Goal: Information Seeking & Learning: Learn about a topic

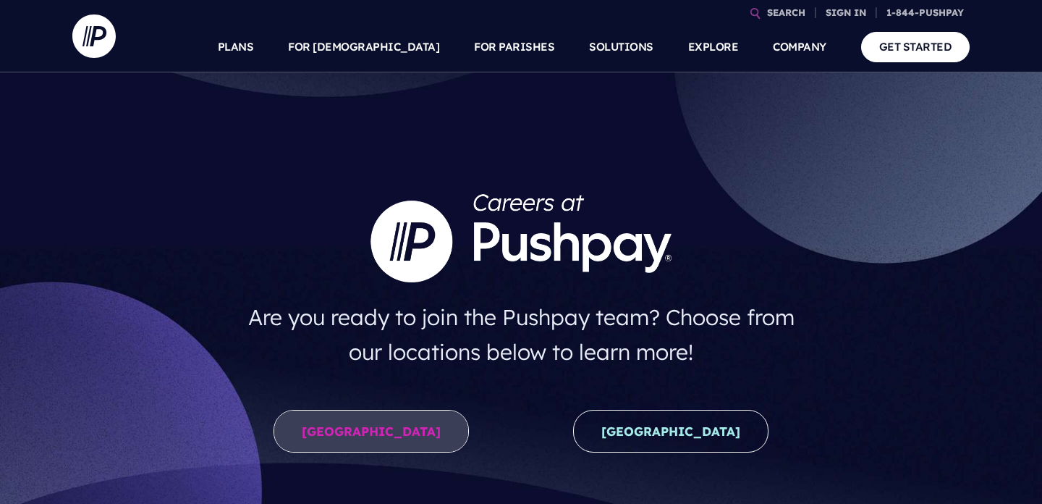
click at [396, 437] on link "United States" at bounding box center [371, 431] width 195 height 43
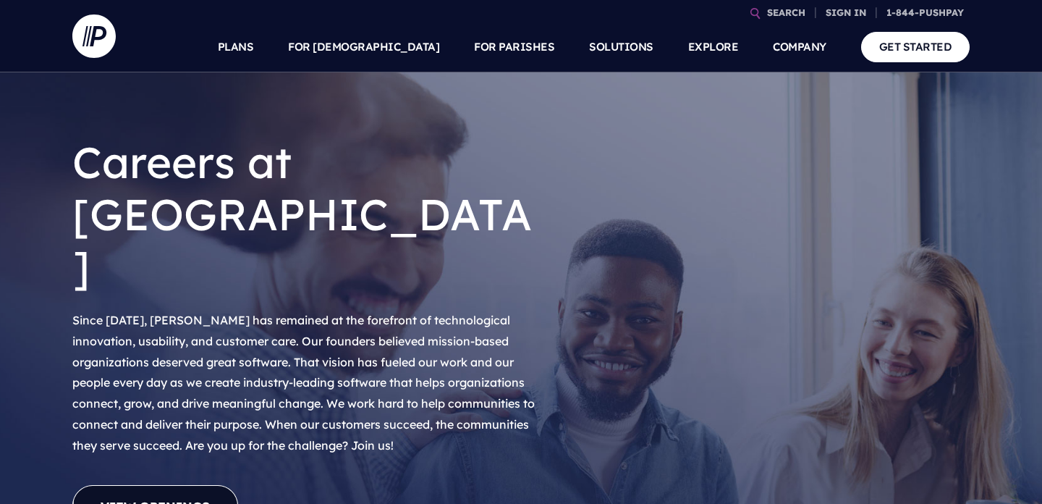
click at [177, 485] on link "View Openings" at bounding box center [155, 506] width 166 height 43
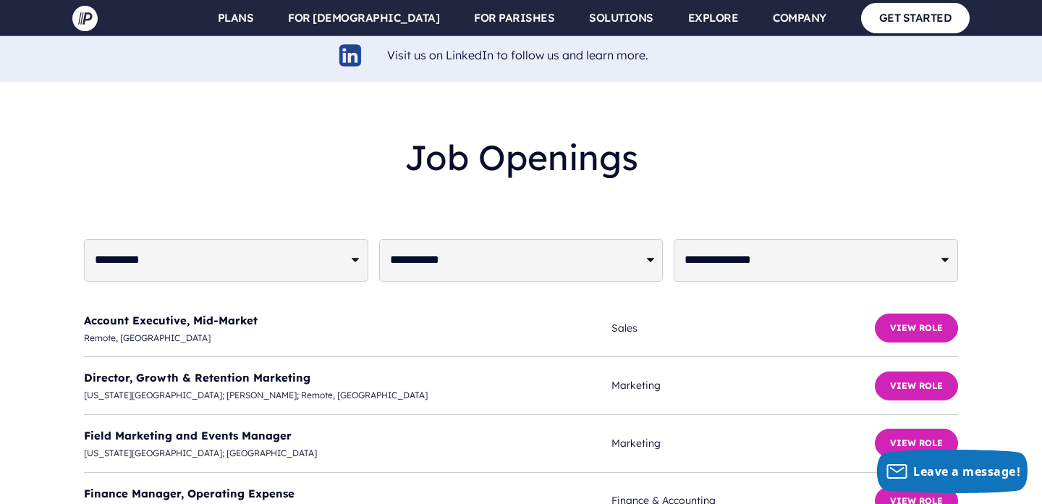
scroll to position [3477, 0]
click at [279, 370] on link "Director, Growth & Retention Marketing" at bounding box center [197, 377] width 227 height 14
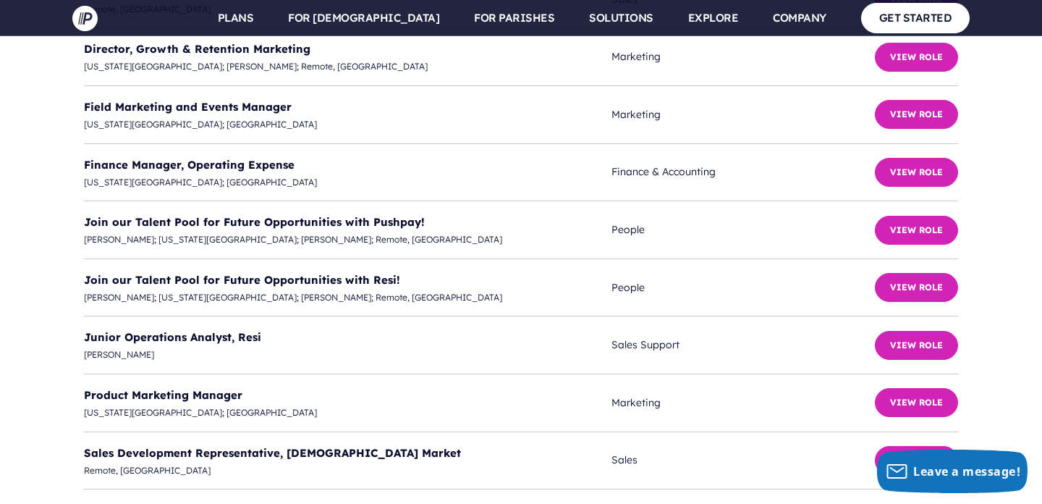
scroll to position [3806, 0]
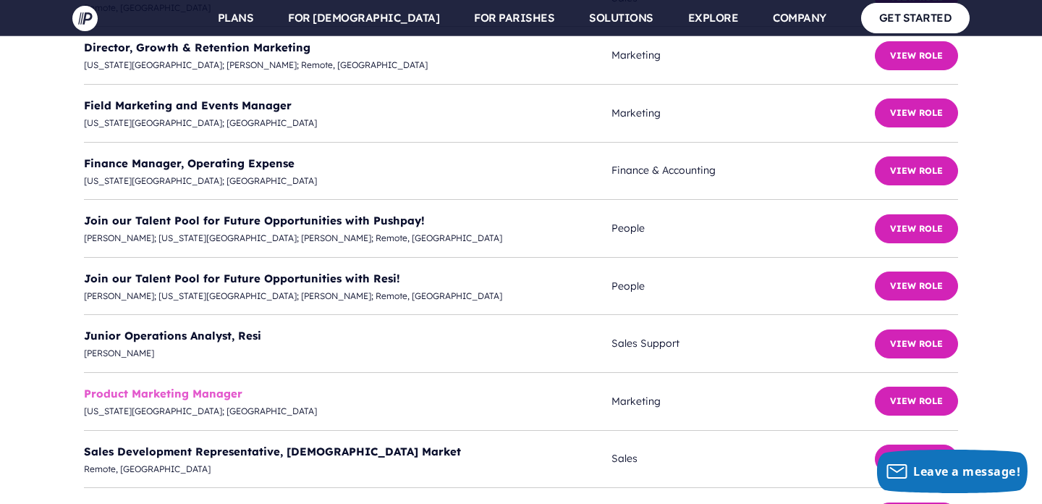
click at [216, 387] on link "Product Marketing Manager" at bounding box center [163, 394] width 159 height 14
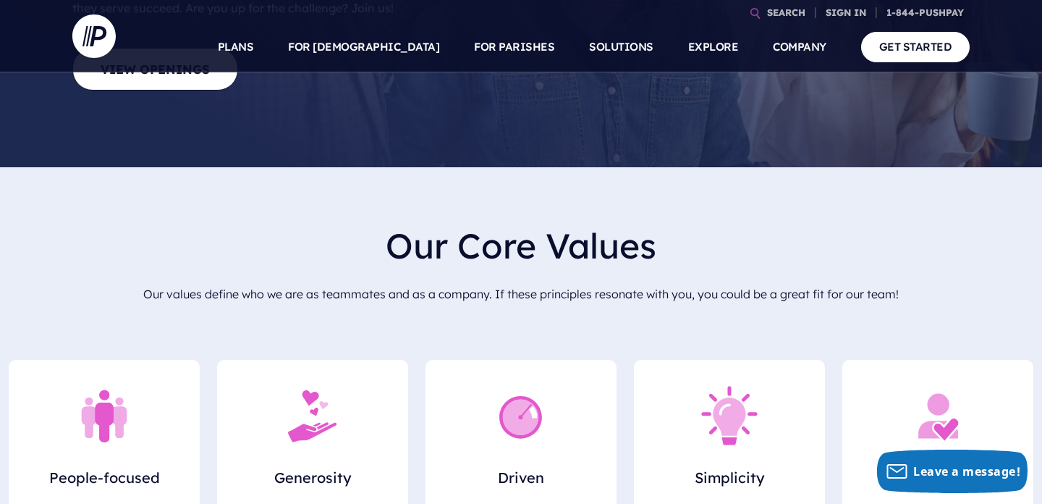
scroll to position [0, 0]
